Goal: Complete application form

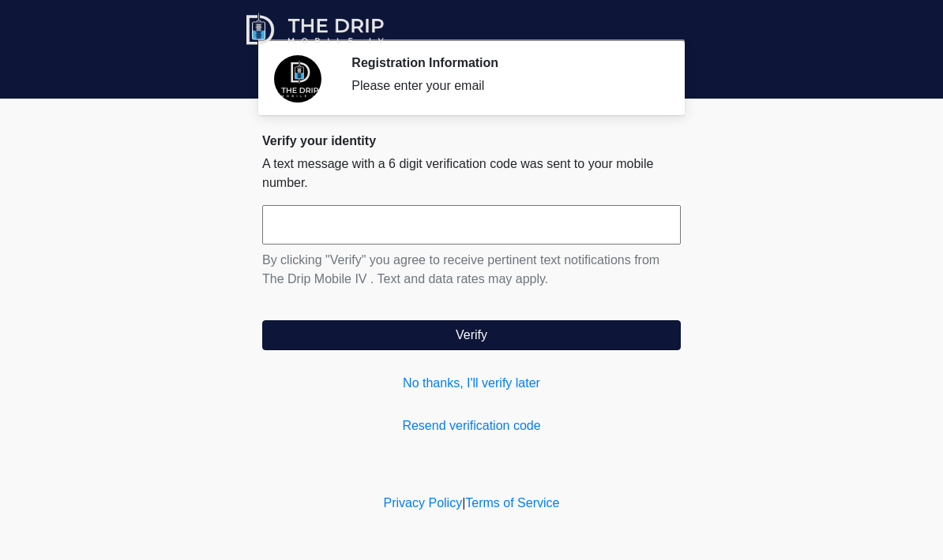
click at [433, 214] on input "text" at bounding box center [471, 224] width 418 height 39
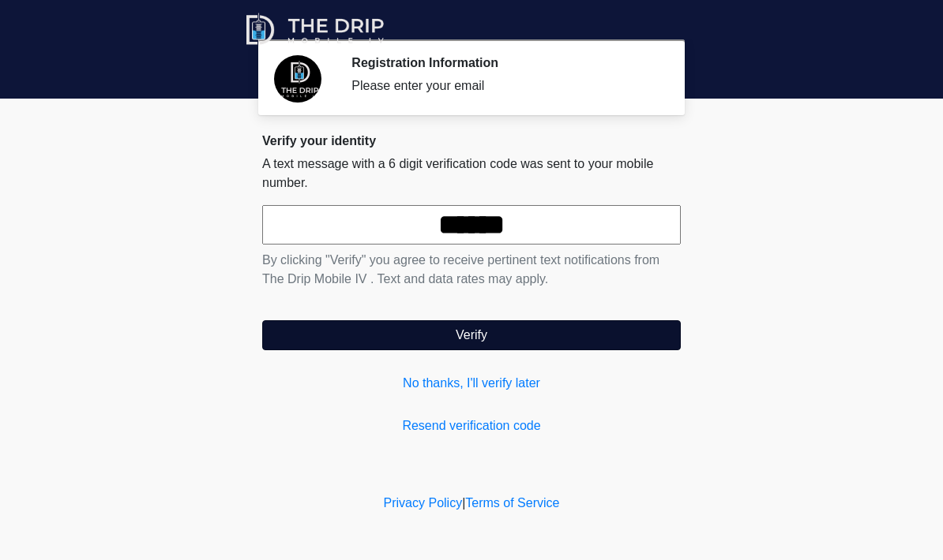
type input "******"
click at [493, 337] on button "Verify" at bounding box center [471, 335] width 418 height 30
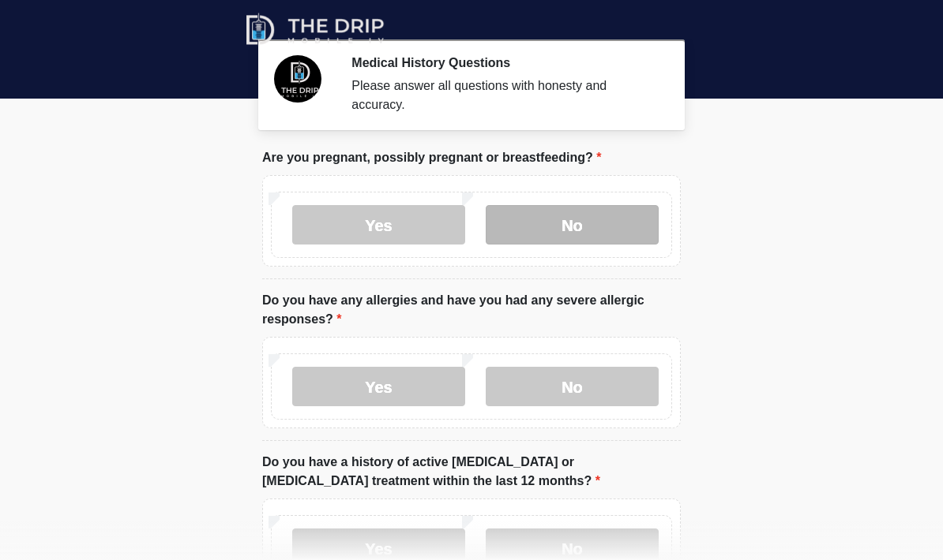
click at [590, 218] on label "No" at bounding box center [571, 224] width 173 height 39
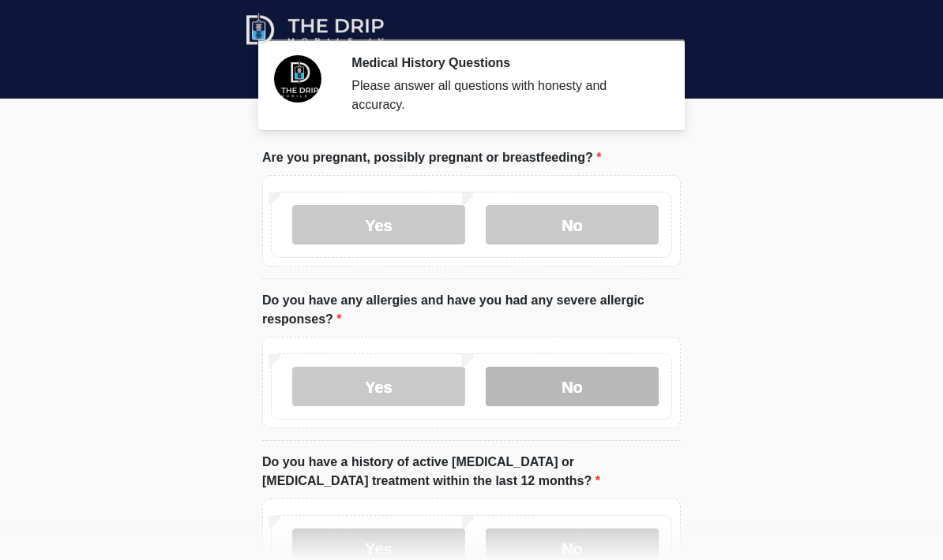
click at [579, 392] on label "No" at bounding box center [571, 386] width 173 height 39
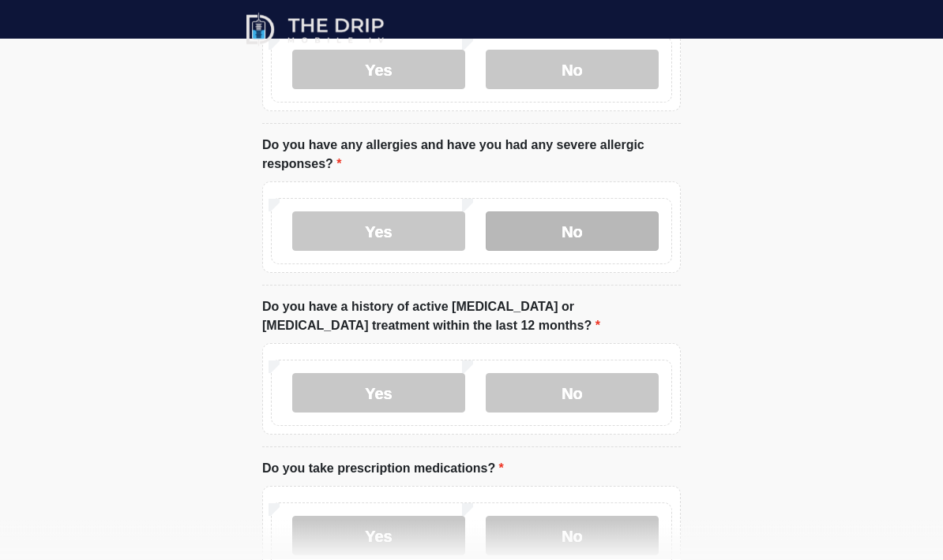
scroll to position [156, 0]
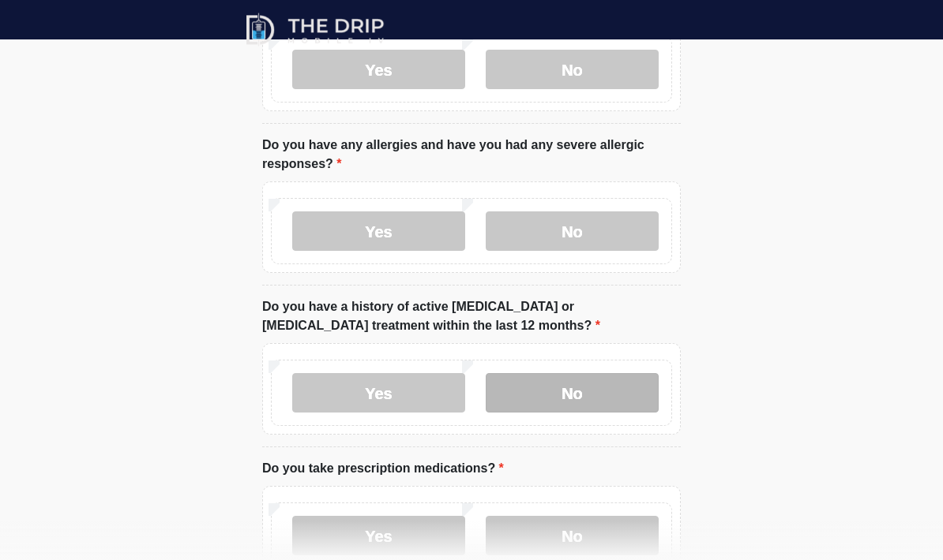
click at [603, 388] on label "No" at bounding box center [571, 392] width 173 height 39
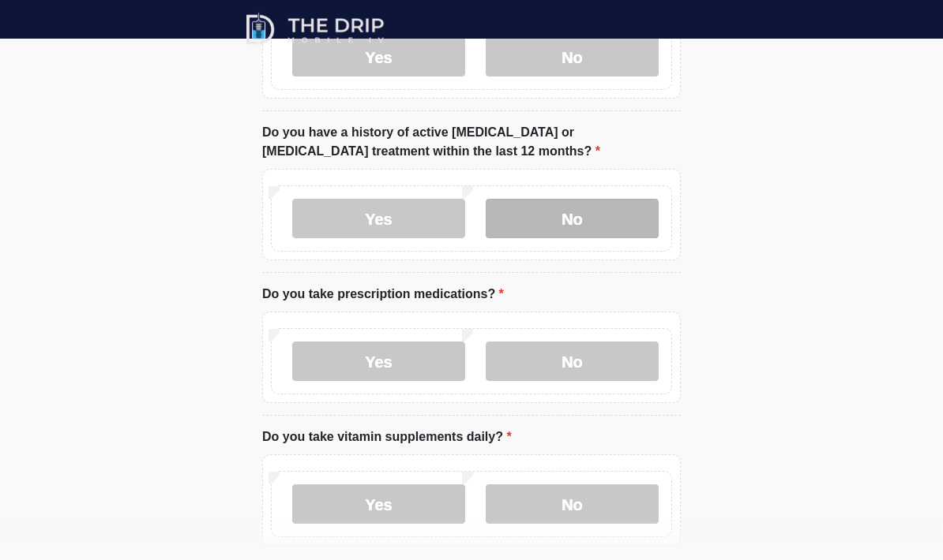
scroll to position [332, 0]
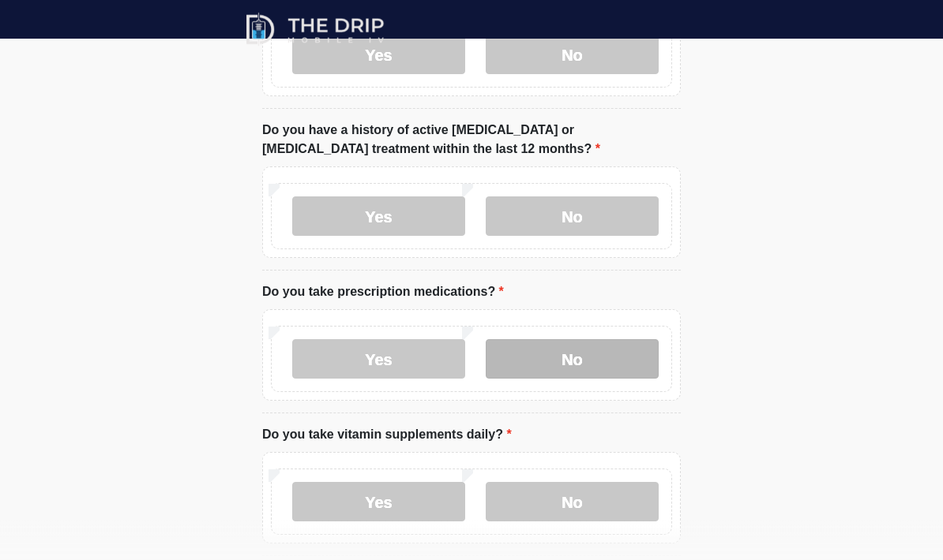
click at [603, 349] on label "No" at bounding box center [571, 359] width 173 height 39
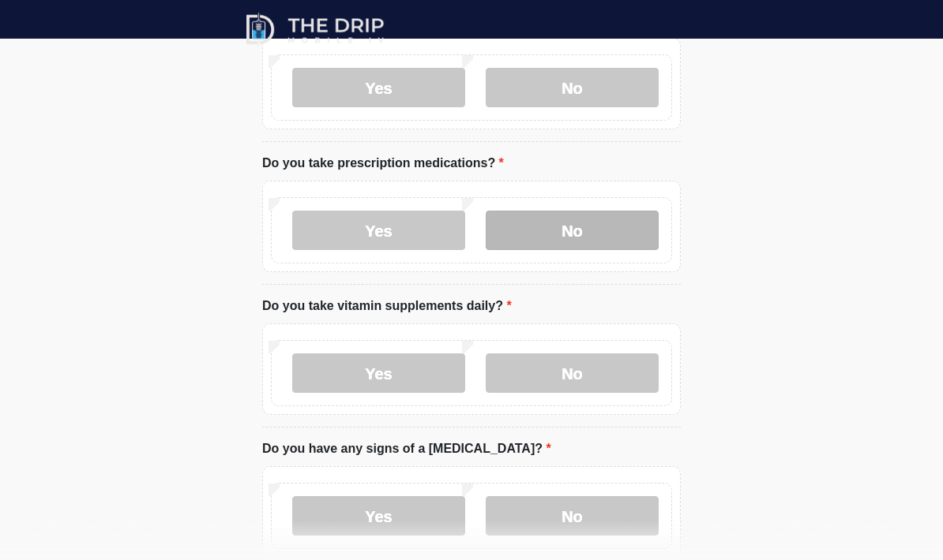
scroll to position [464, 0]
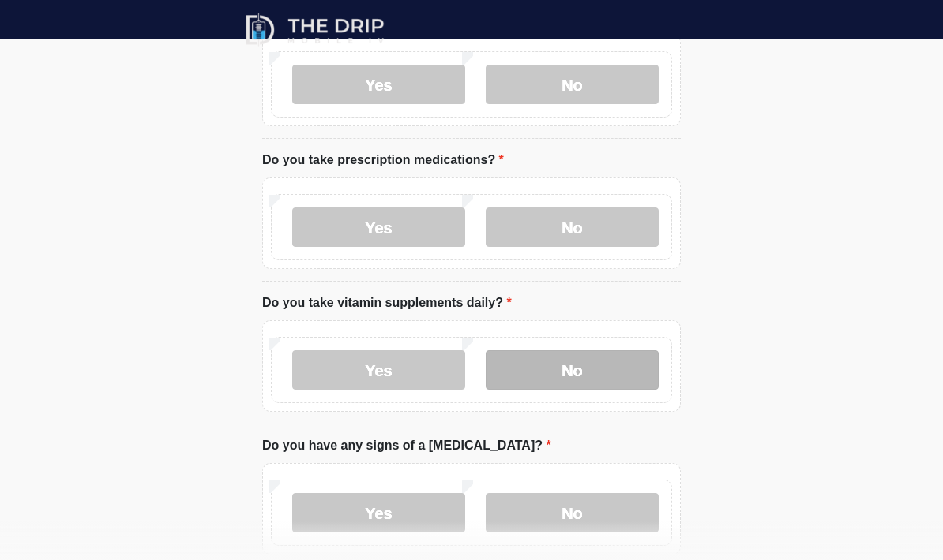
click at [583, 371] on label "No" at bounding box center [571, 369] width 173 height 39
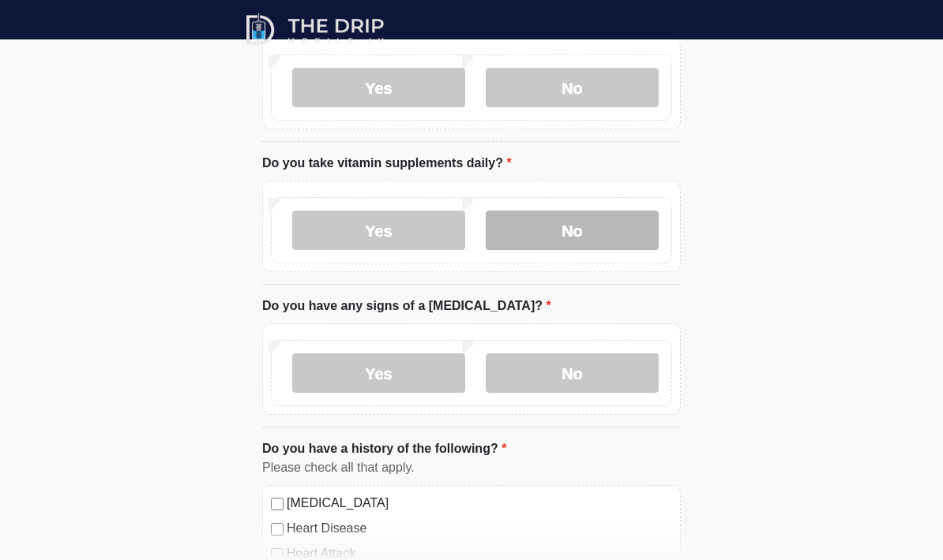
scroll to position [604, 0]
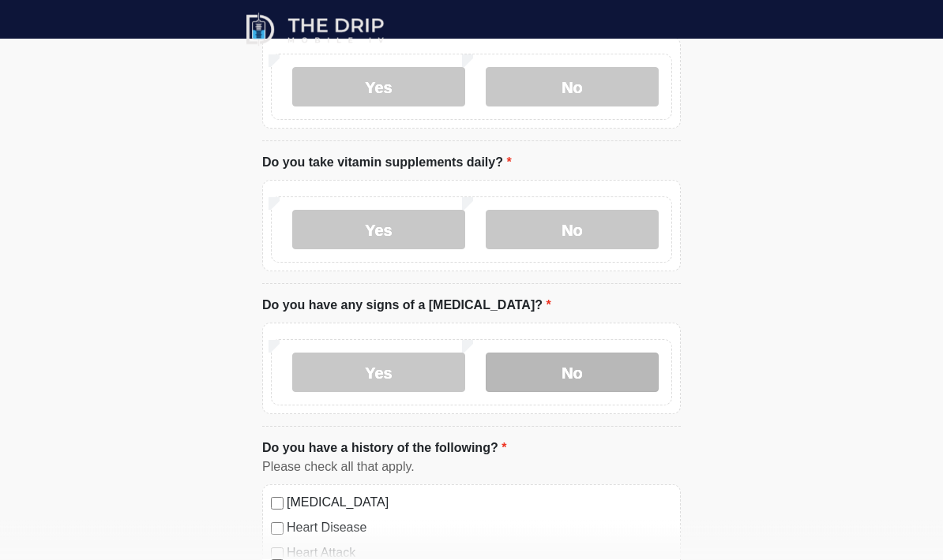
click at [598, 369] on label "No" at bounding box center [571, 373] width 173 height 39
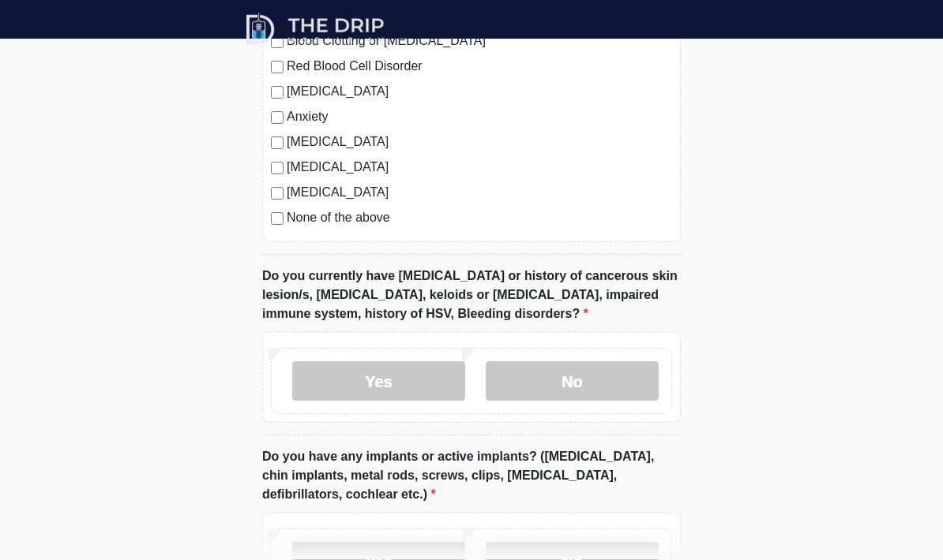
scroll to position [1168, 0]
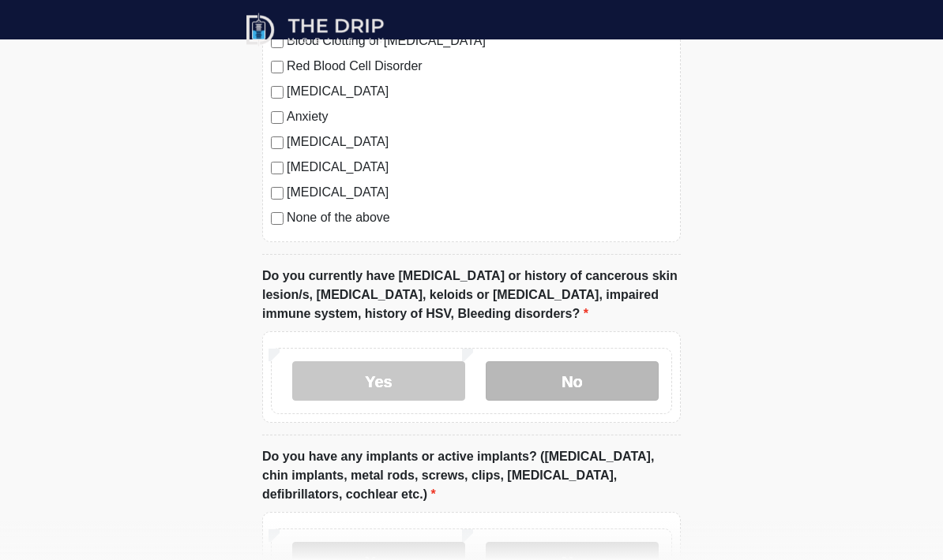
click at [620, 383] on label "No" at bounding box center [571, 381] width 173 height 39
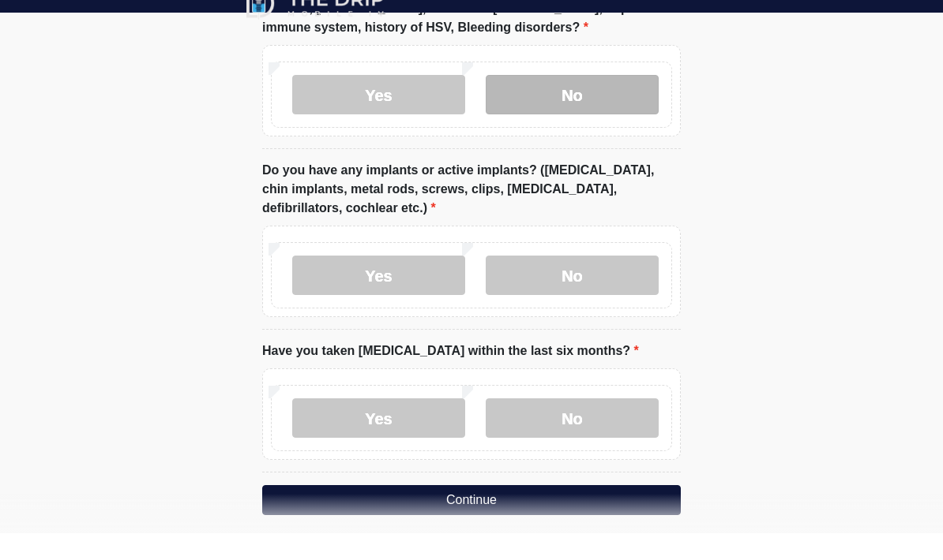
scroll to position [1490, 0]
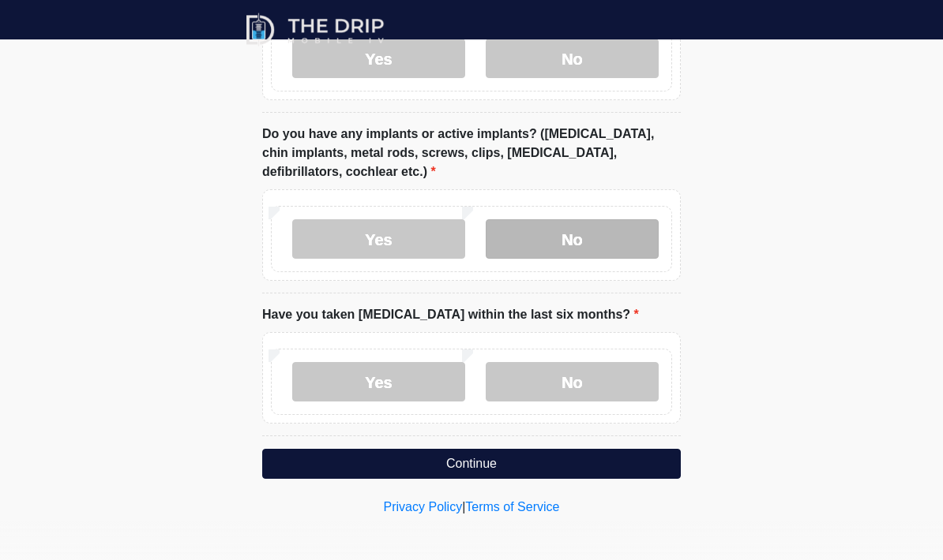
click at [620, 240] on label "No" at bounding box center [571, 238] width 173 height 39
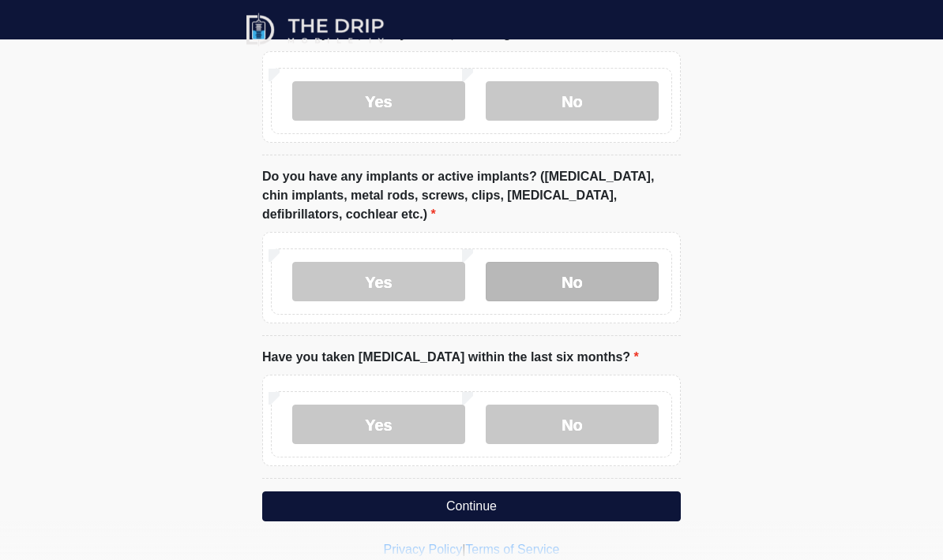
scroll to position [1427, 0]
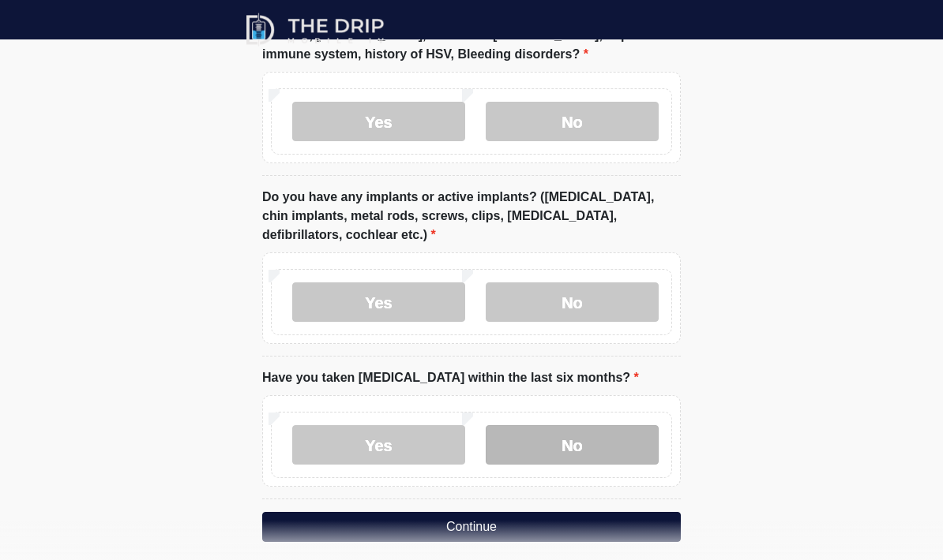
click at [591, 437] on label "No" at bounding box center [571, 444] width 173 height 39
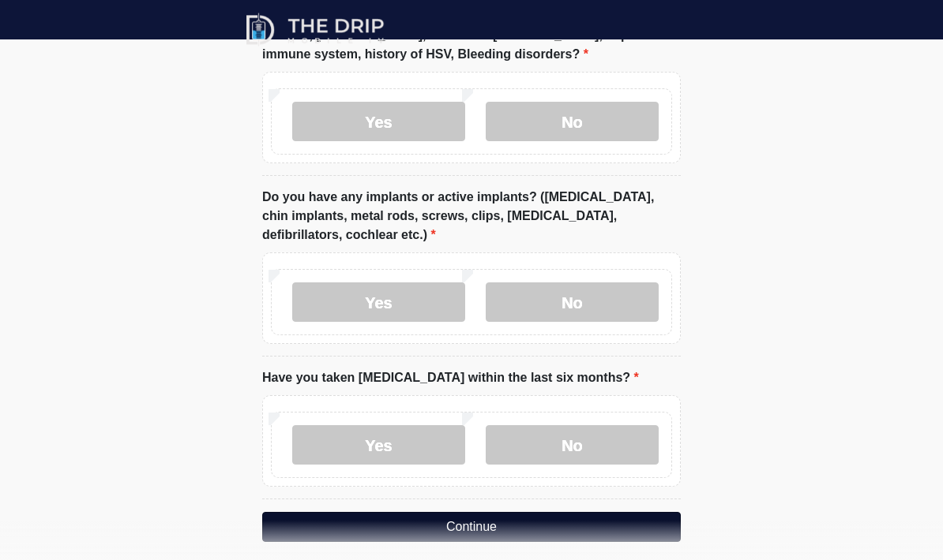
click at [563, 520] on button "Continue" at bounding box center [471, 527] width 418 height 30
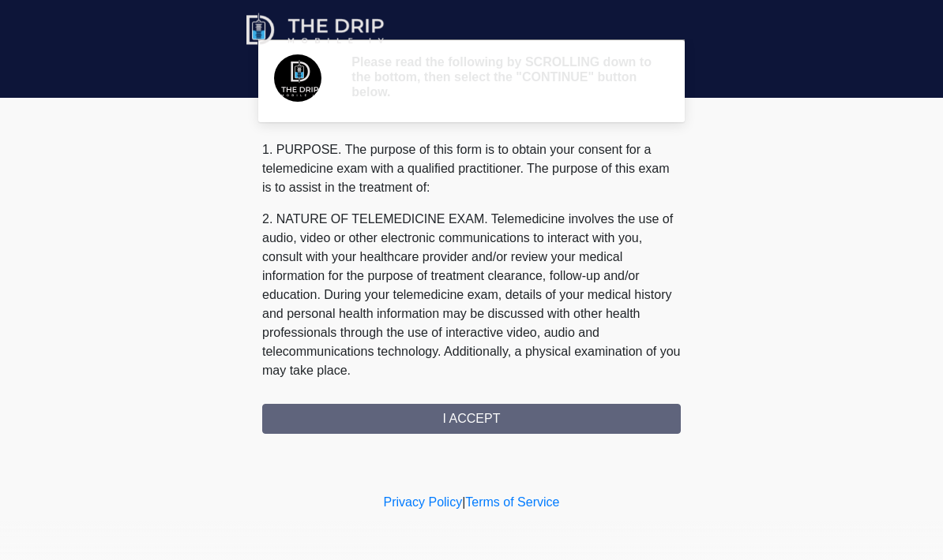
scroll to position [0, 0]
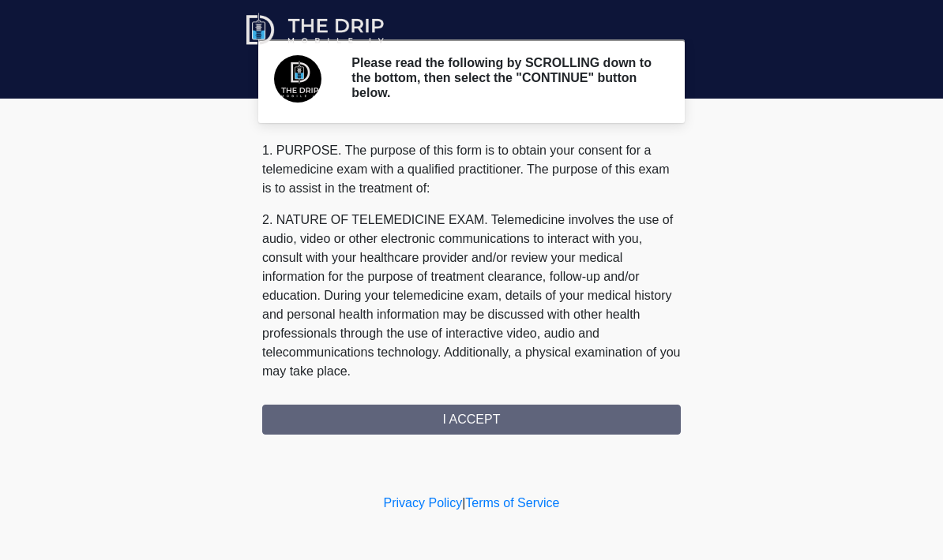
click at [530, 421] on div "1. PURPOSE. The purpose of this form is to obtain your consent for a telemedici…" at bounding box center [471, 288] width 418 height 294
click at [492, 420] on div "1. PURPOSE. The purpose of this form is to obtain your consent for a telemedici…" at bounding box center [471, 288] width 418 height 294
click at [515, 416] on div "1. PURPOSE. The purpose of this form is to obtain your consent for a telemedici…" at bounding box center [471, 288] width 418 height 294
click at [500, 425] on div "1. PURPOSE. The purpose of this form is to obtain your consent for a telemedici…" at bounding box center [471, 288] width 418 height 294
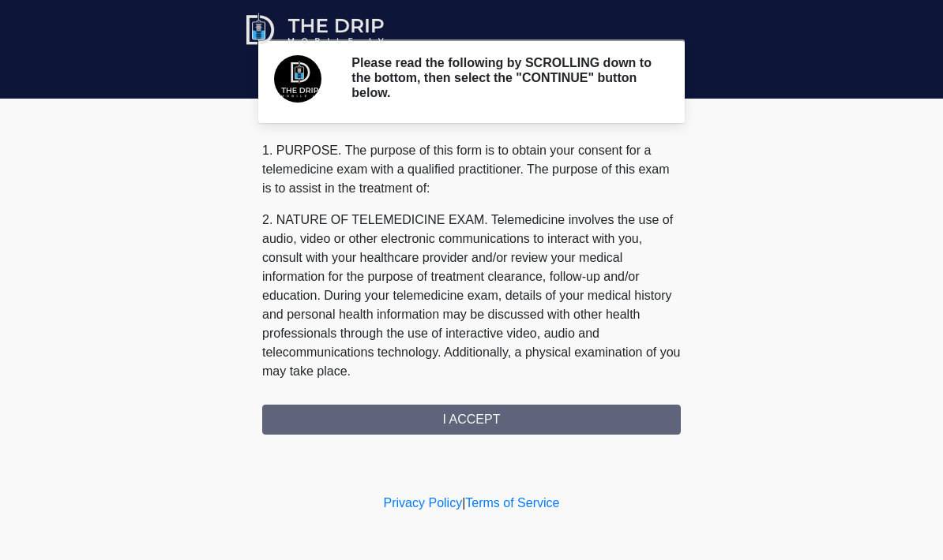
click at [501, 422] on div "1. PURPOSE. The purpose of this form is to obtain your consent for a telemedici…" at bounding box center [471, 288] width 418 height 294
click at [473, 412] on div "1. PURPOSE. The purpose of this form is to obtain your consent for a telemedici…" at bounding box center [471, 288] width 418 height 294
click at [472, 422] on div "1. PURPOSE. The purpose of this form is to obtain your consent for a telemedici…" at bounding box center [471, 288] width 418 height 294
click at [512, 412] on div "1. PURPOSE. The purpose of this form is to obtain your consent for a telemedici…" at bounding box center [471, 288] width 418 height 294
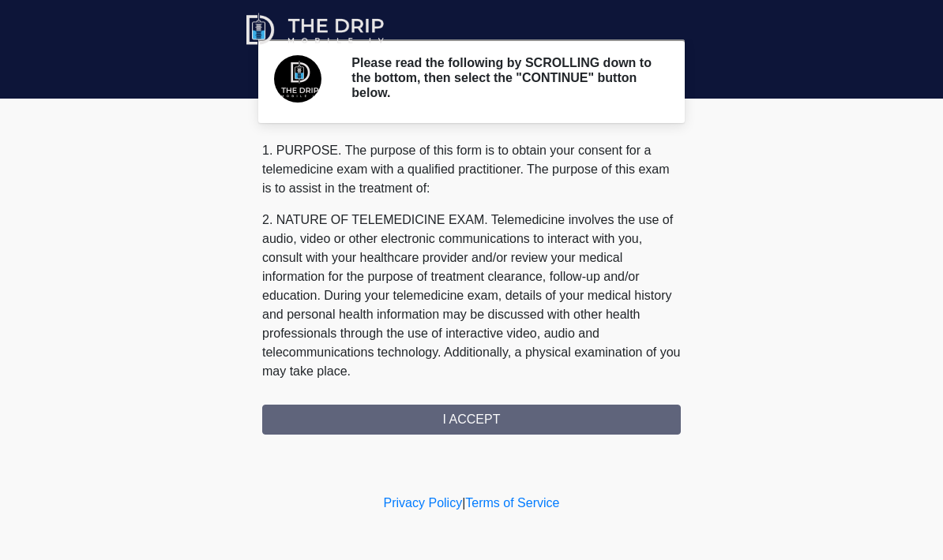
click at [382, 407] on div "1. PURPOSE. The purpose of this form is to obtain your consent for a telemedici…" at bounding box center [471, 288] width 418 height 294
click at [397, 412] on div "1. PURPOSE. The purpose of this form is to obtain your consent for a telemedici…" at bounding box center [471, 288] width 418 height 294
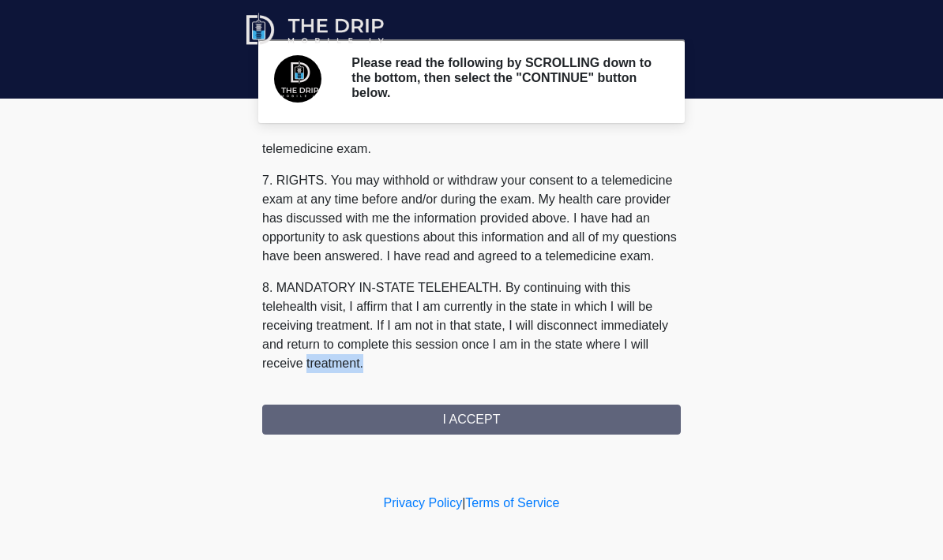
scroll to position [671, 0]
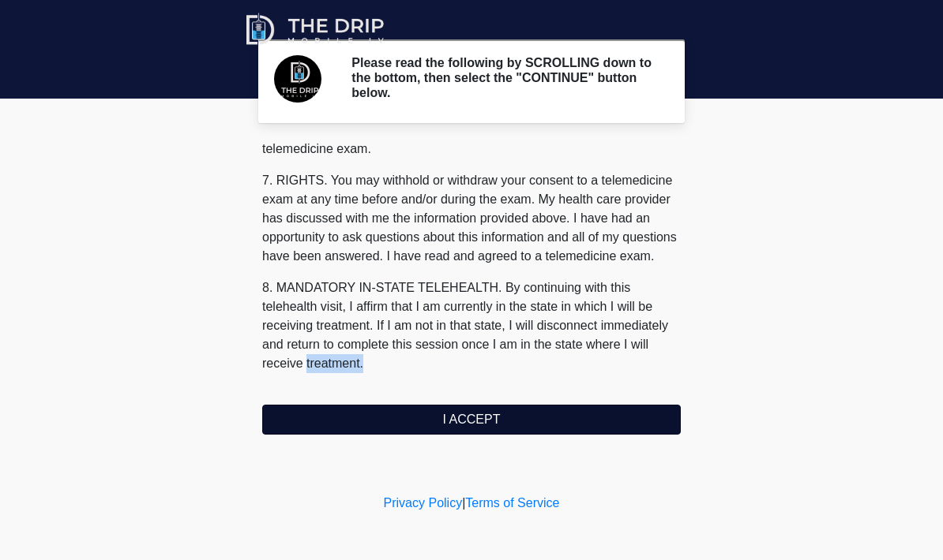
click at [407, 424] on button "I ACCEPT" at bounding box center [471, 420] width 418 height 30
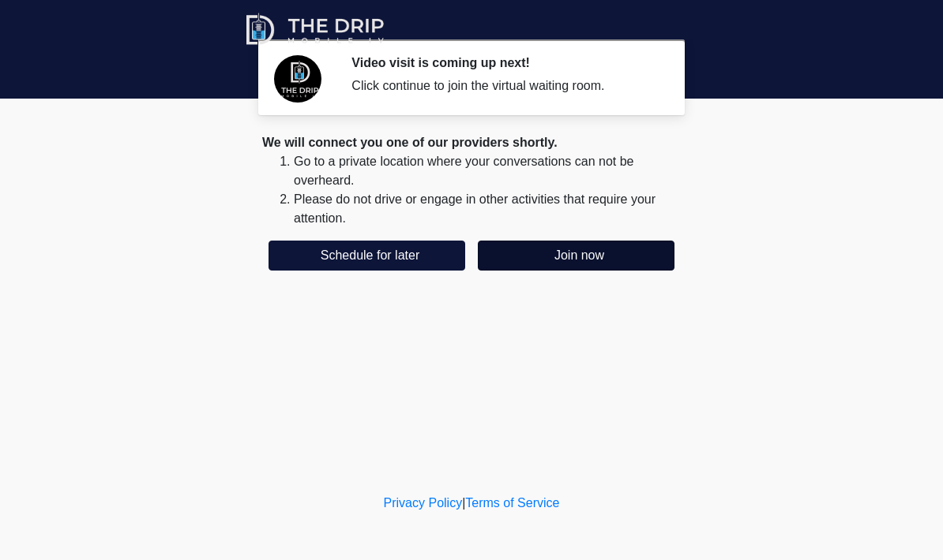
click at [579, 251] on button "Join now" at bounding box center [576, 256] width 197 height 30
